Goal: Transaction & Acquisition: Purchase product/service

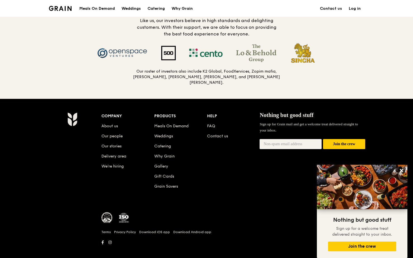
scroll to position [574, 0]
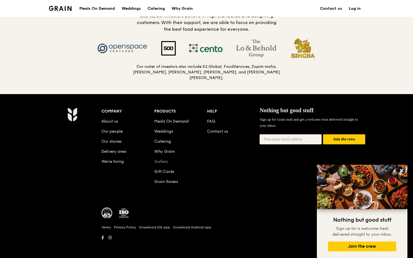
click at [162, 159] on link "Gallery" at bounding box center [161, 161] width 14 height 5
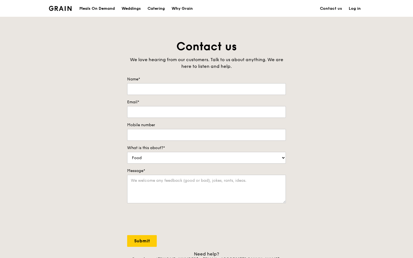
click at [103, 8] on div "Meals On Demand" at bounding box center [96, 8] width 35 height 17
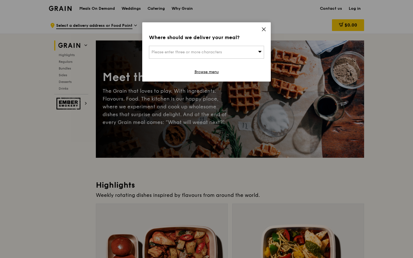
click at [264, 28] on icon at bounding box center [263, 29] width 5 height 5
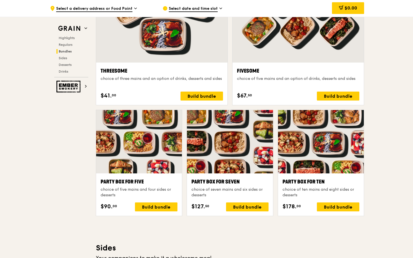
scroll to position [1034, 0]
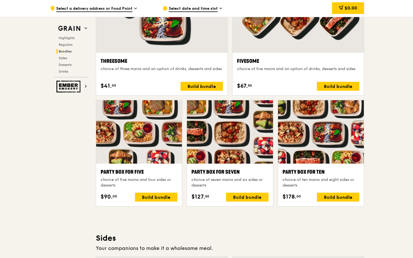
click at [267, 167] on div "Party Box for Seven choice of seven mains and six sides or desserts $127. 50 Bu…" at bounding box center [230, 185] width 86 height 42
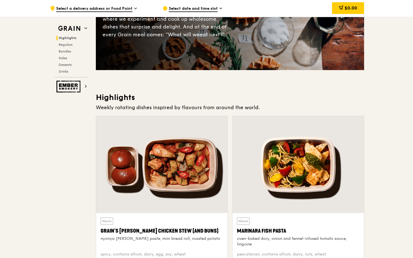
scroll to position [0, 0]
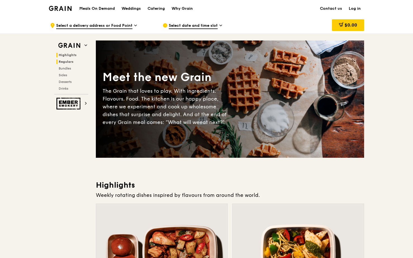
click at [63, 61] on span "Regulars" at bounding box center [66, 62] width 15 height 4
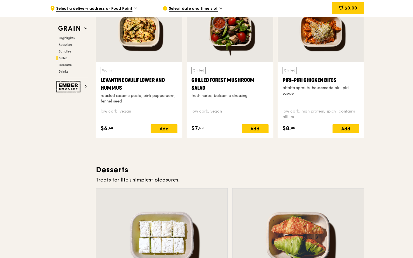
scroll to position [1513, 0]
